Goal: Task Accomplishment & Management: Complete application form

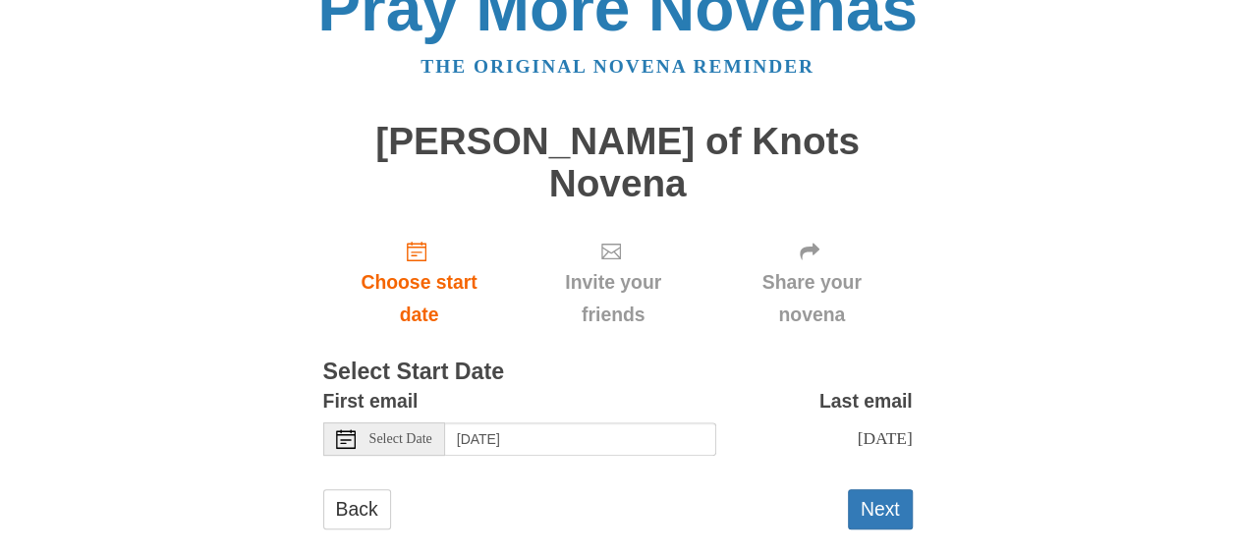
scroll to position [52, 0]
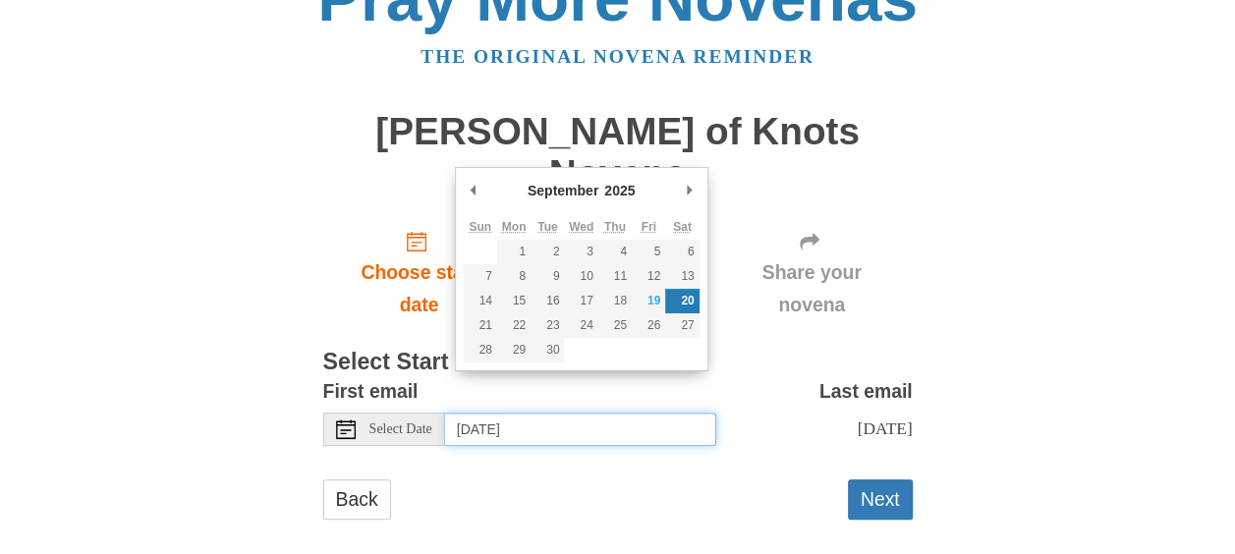
click at [569, 413] on input "[DATE]" at bounding box center [580, 429] width 271 height 33
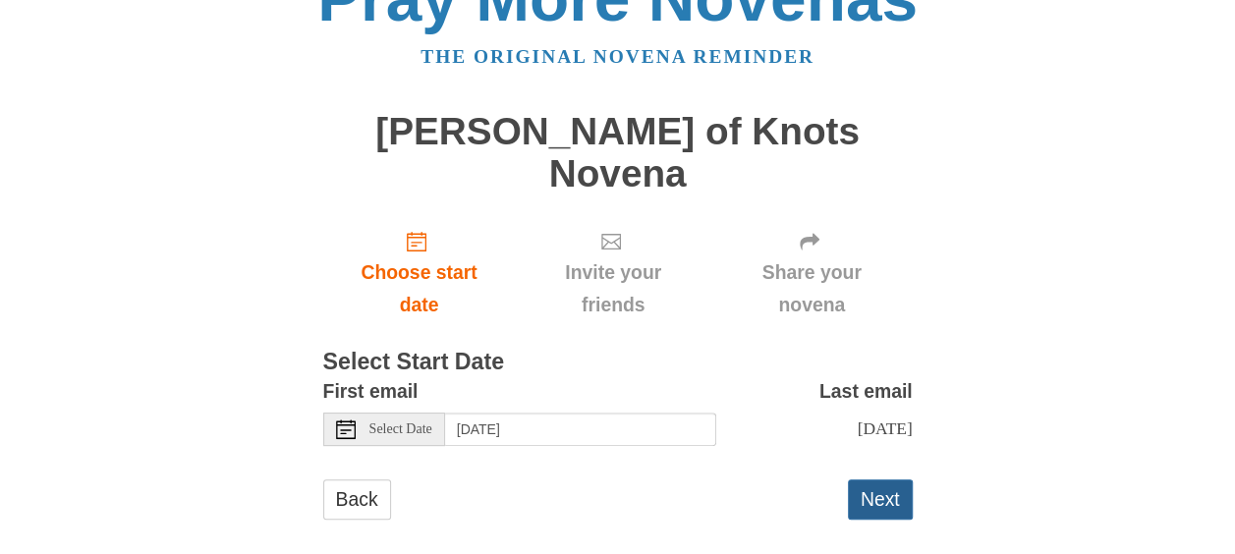
click at [876, 480] on button "Next" at bounding box center [880, 500] width 65 height 40
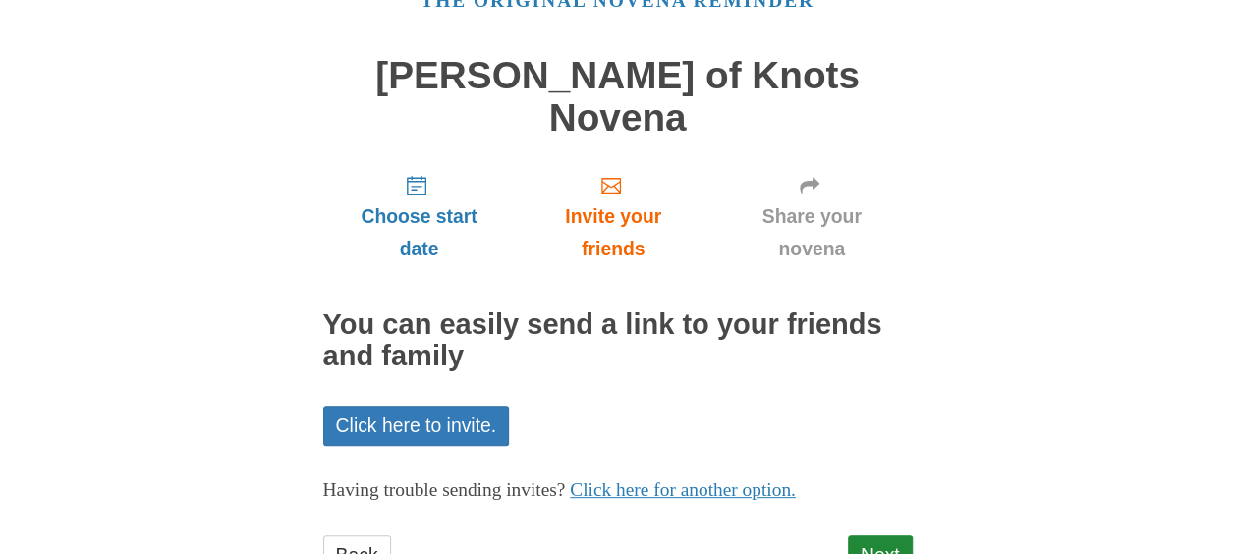
scroll to position [143, 0]
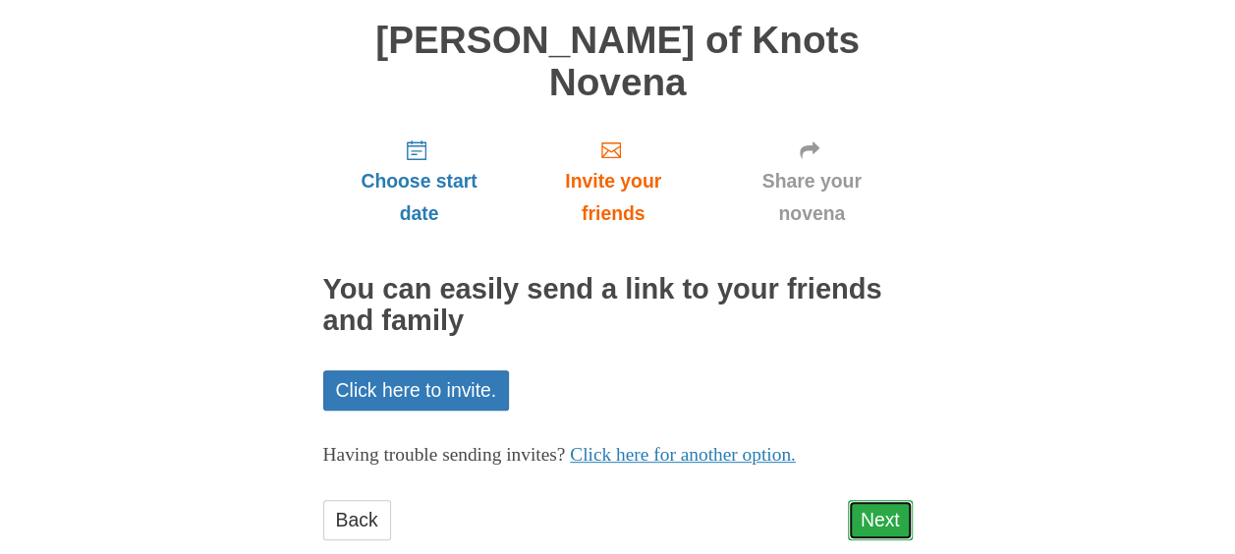
click at [890, 500] on link "Next" at bounding box center [880, 520] width 65 height 40
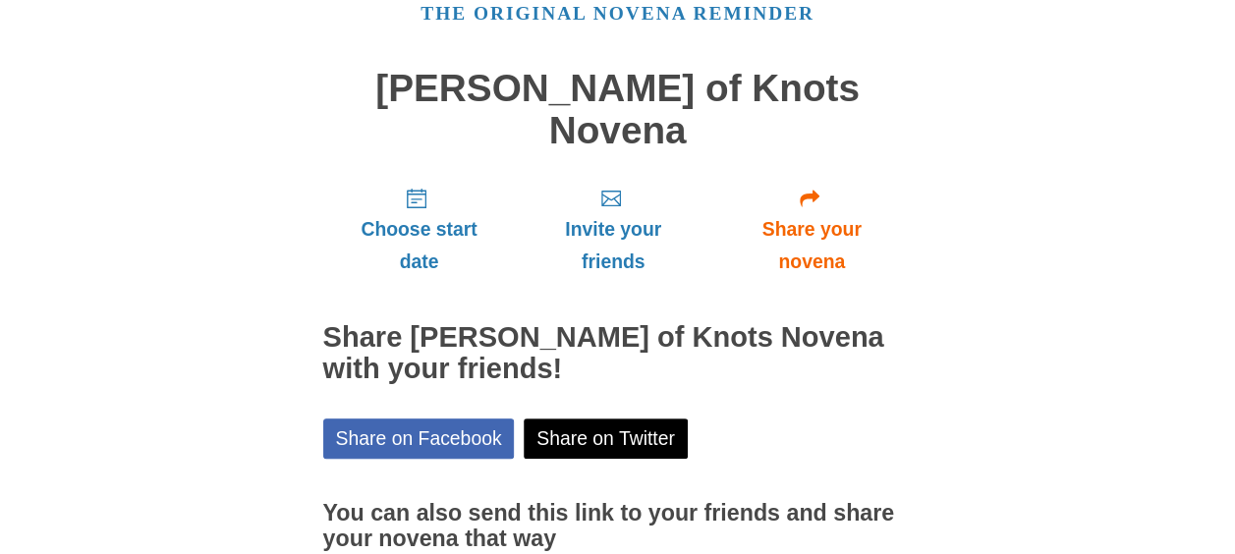
scroll to position [233, 0]
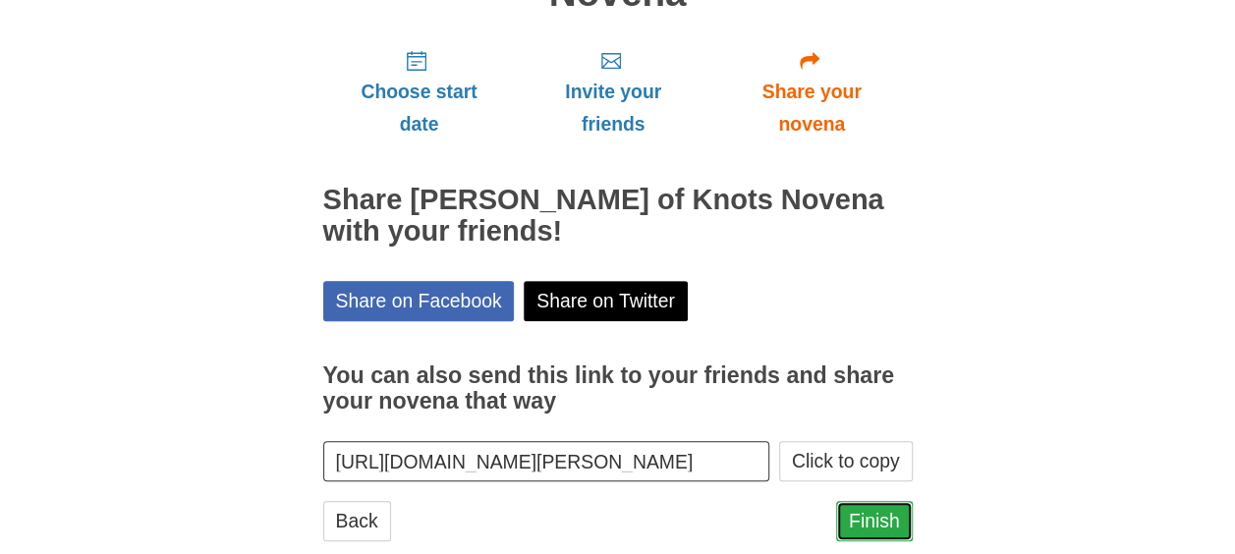
click at [880, 501] on link "Finish" at bounding box center [874, 521] width 77 height 40
